Goal: Information Seeking & Learning: Check status

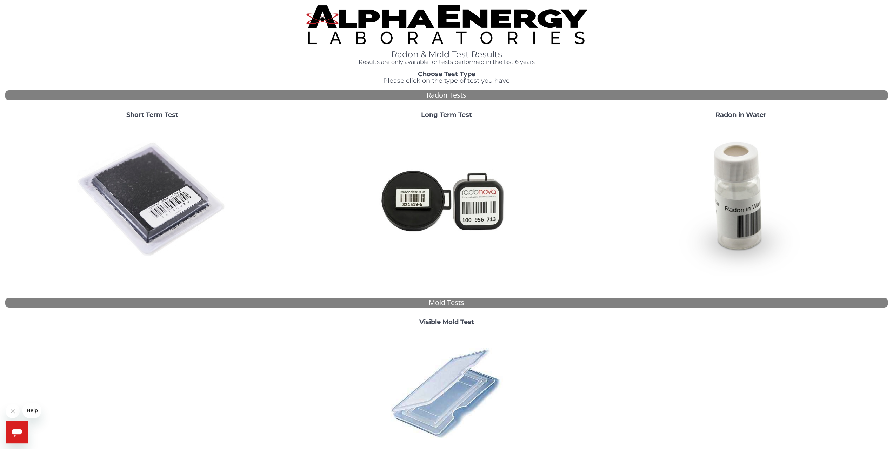
click at [160, 118] on strong "Short Term Test" at bounding box center [152, 115] width 52 height 8
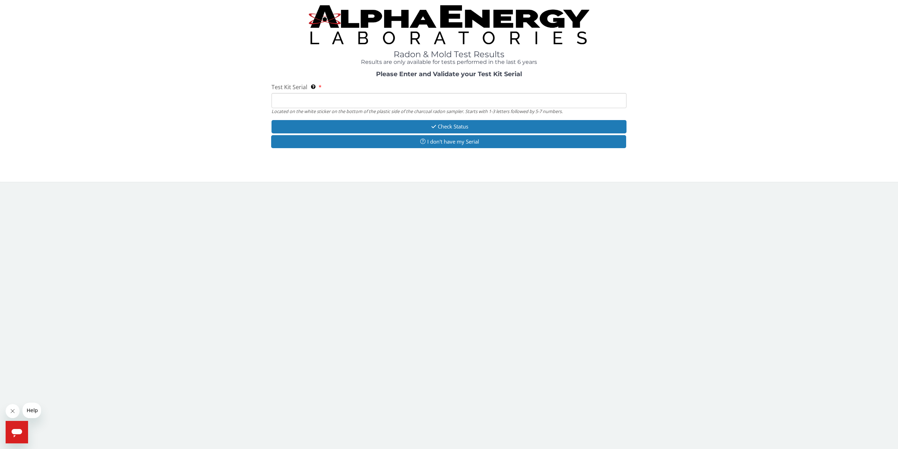
click at [333, 98] on input "Test Kit Serial Located on the white sticker on the bottom of the plastic side …" at bounding box center [449, 100] width 355 height 15
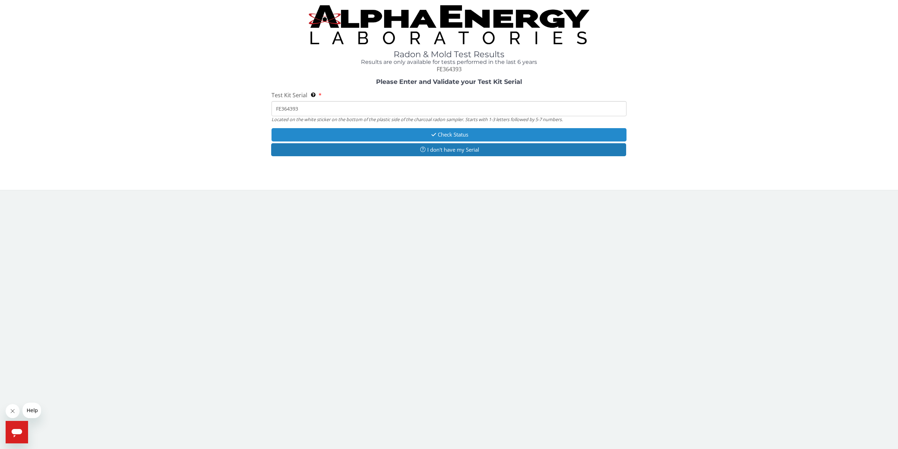
type input "FE364393"
click at [445, 134] on button "Check Status" at bounding box center [449, 134] width 355 height 13
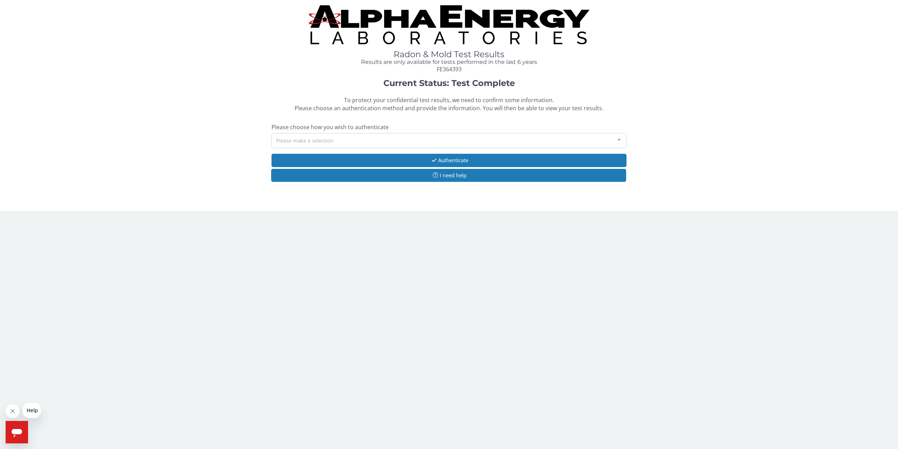
click at [352, 139] on div "Please make a selection" at bounding box center [449, 140] width 355 height 15
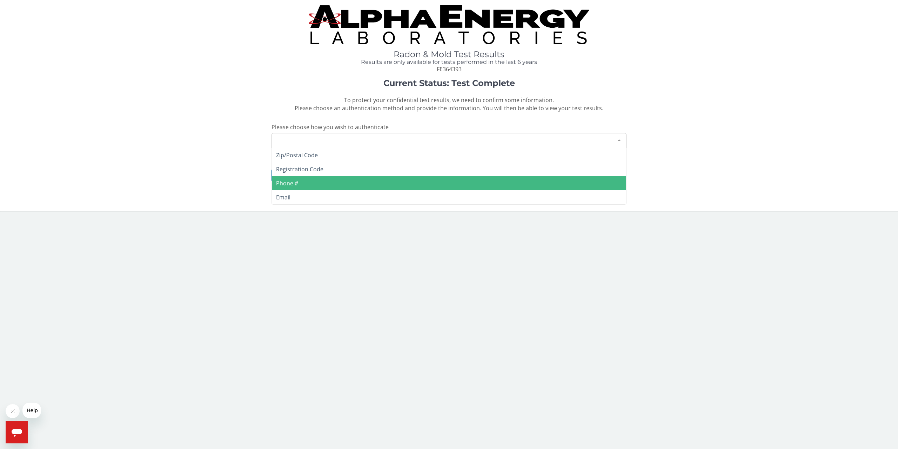
click at [291, 185] on span "Phone #" at bounding box center [287, 183] width 22 height 8
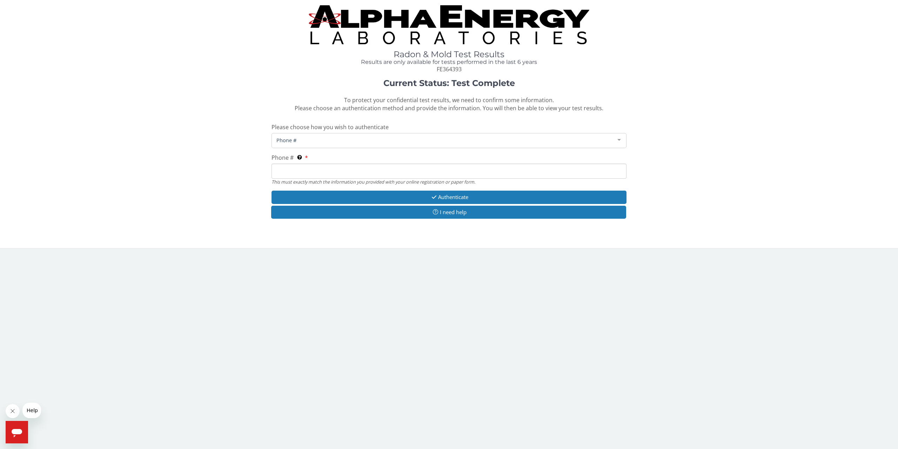
click at [291, 171] on input "Phone # This must exactly match the information you provided with your online r…" at bounding box center [449, 171] width 355 height 15
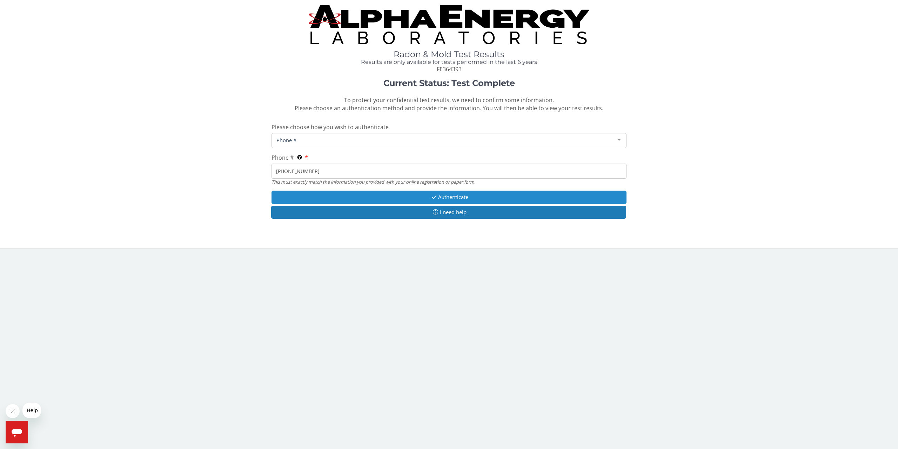
type input "[PHONE_NUMBER]"
click at [421, 194] on button "Authenticate" at bounding box center [449, 197] width 355 height 13
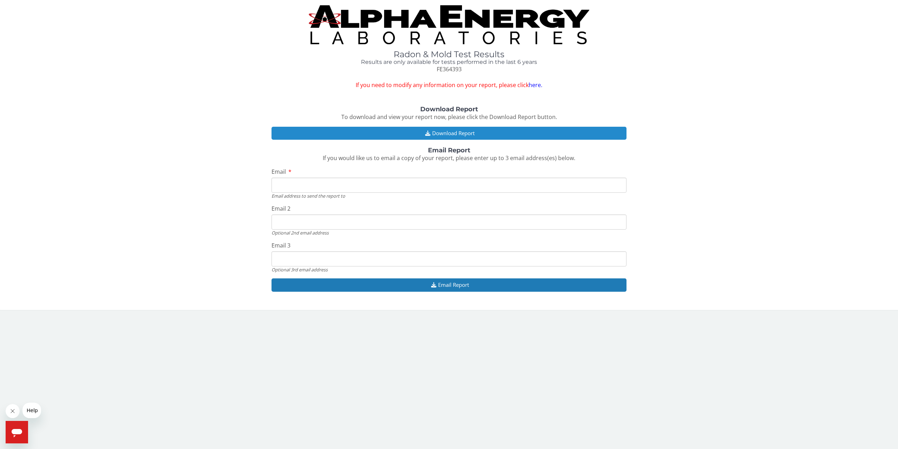
click at [459, 131] on button "Download Report" at bounding box center [449, 133] width 355 height 13
